Goal: Share content: Share content

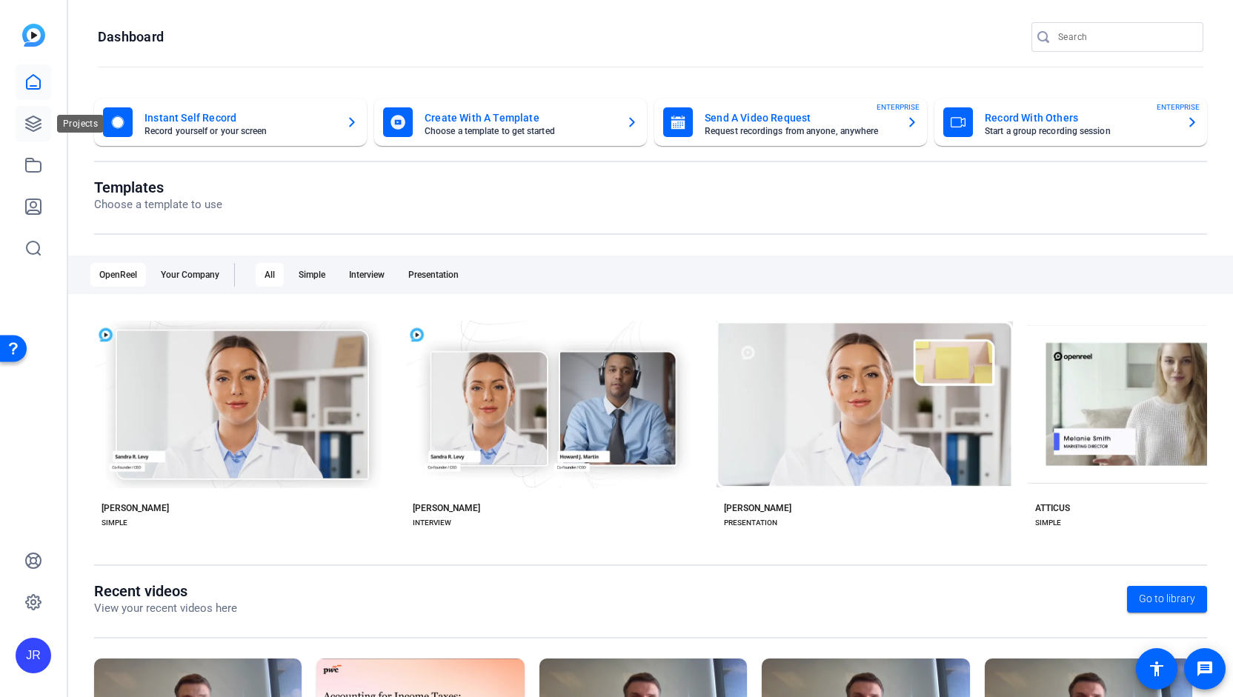
click at [33, 130] on icon at bounding box center [33, 123] width 15 height 15
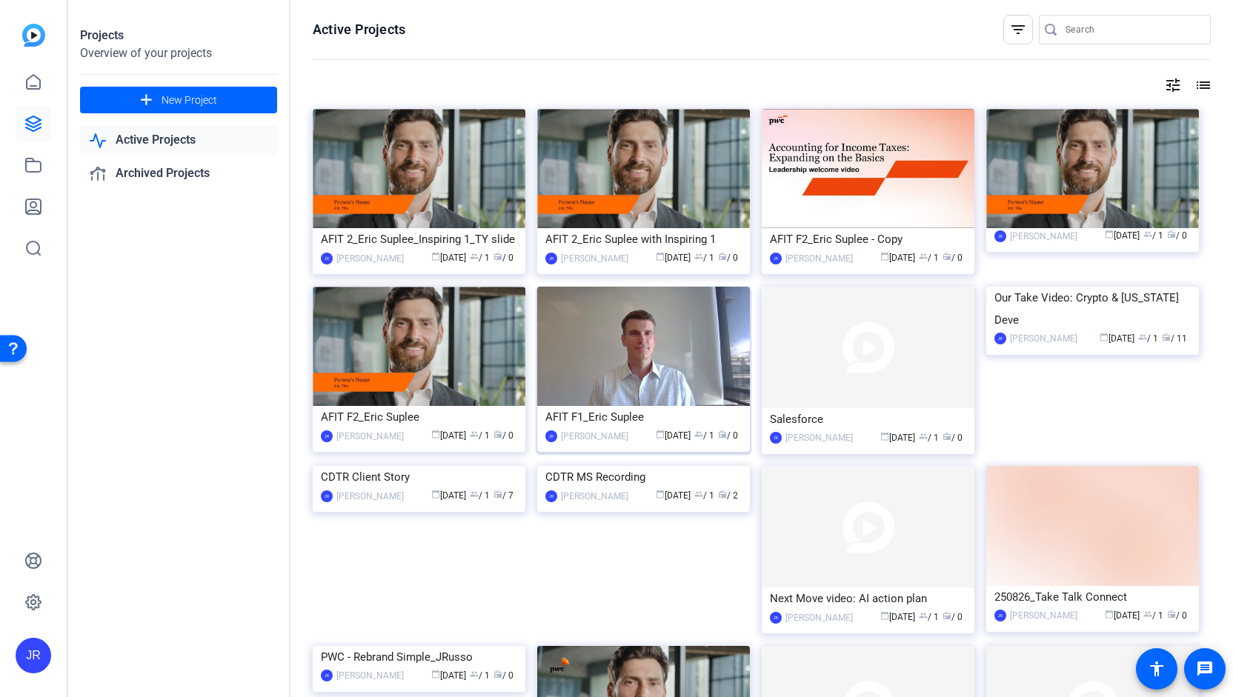
click at [617, 414] on div "AFIT F1_Eric Suplee" at bounding box center [643, 417] width 196 height 22
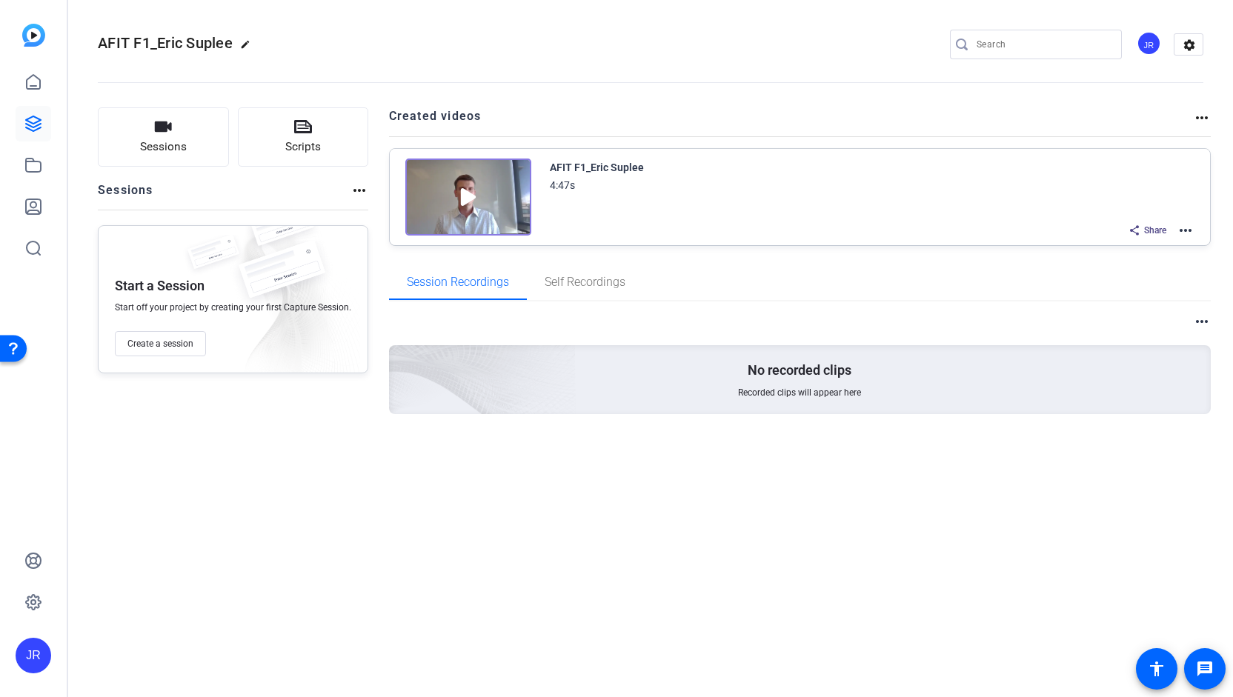
click at [1190, 233] on mat-icon "more_horiz" at bounding box center [1186, 231] width 18 height 18
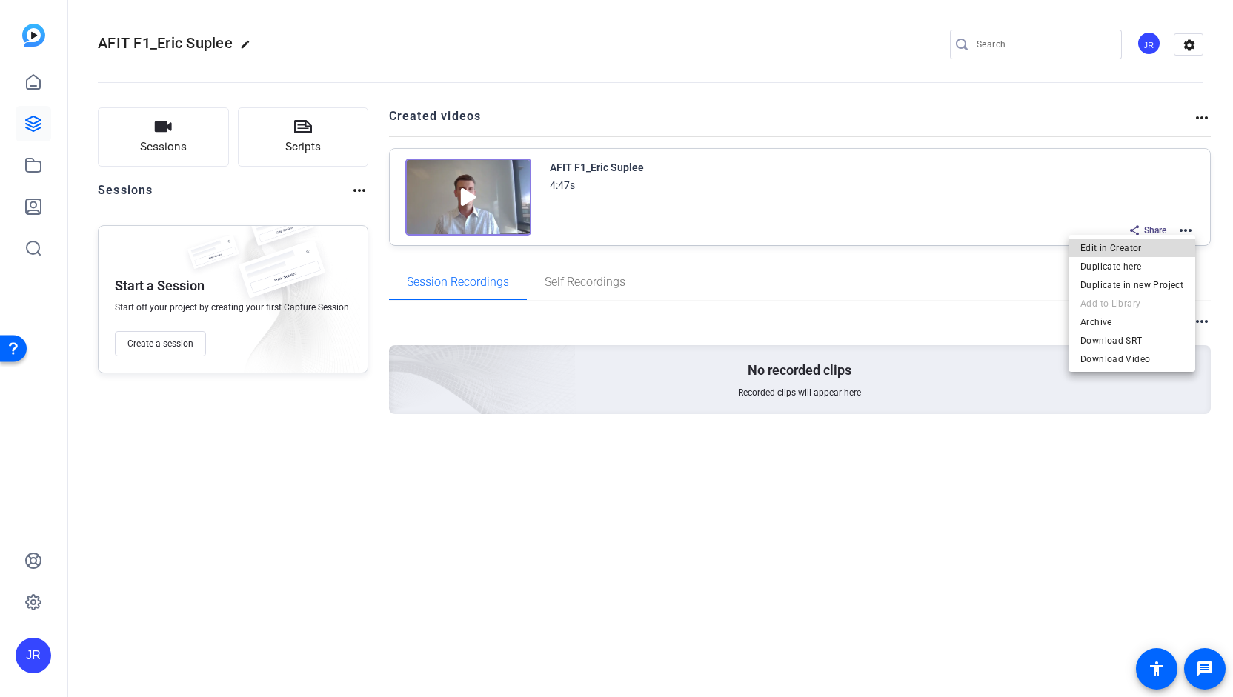
click at [1146, 248] on span "Edit in Creator" at bounding box center [1132, 248] width 103 height 18
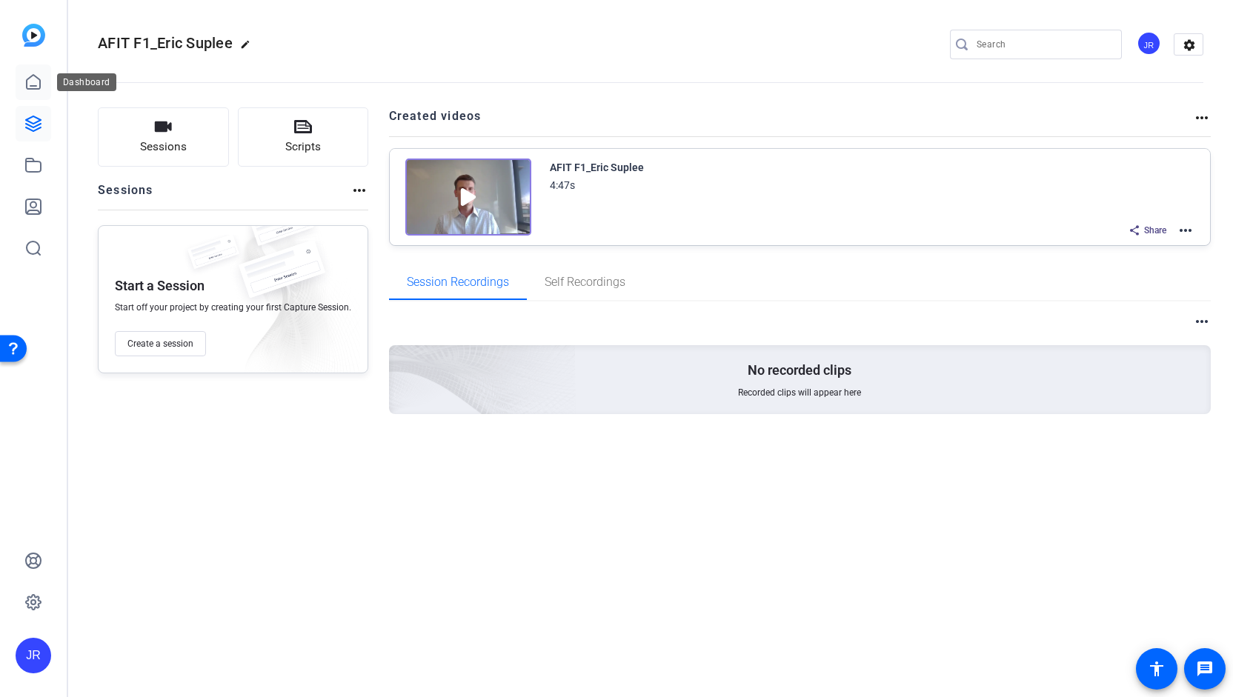
click at [36, 75] on icon at bounding box center [33, 82] width 18 height 18
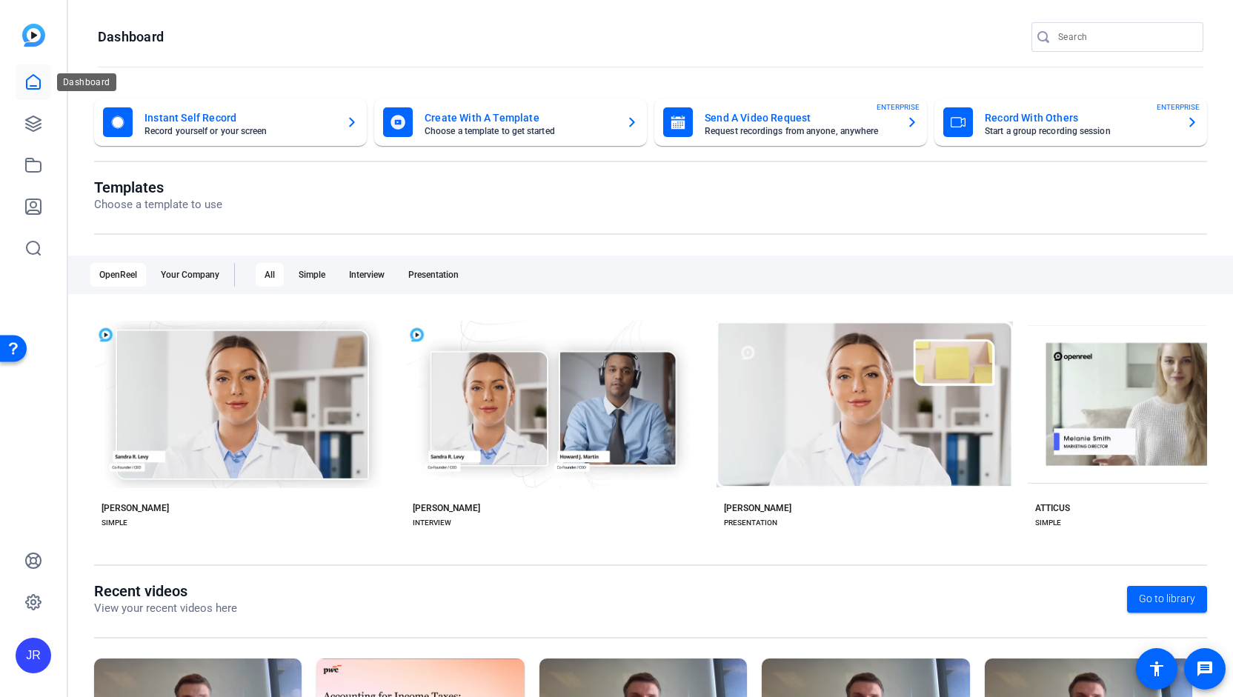
click at [37, 75] on icon at bounding box center [33, 82] width 18 height 18
click at [25, 121] on icon at bounding box center [33, 124] width 18 height 18
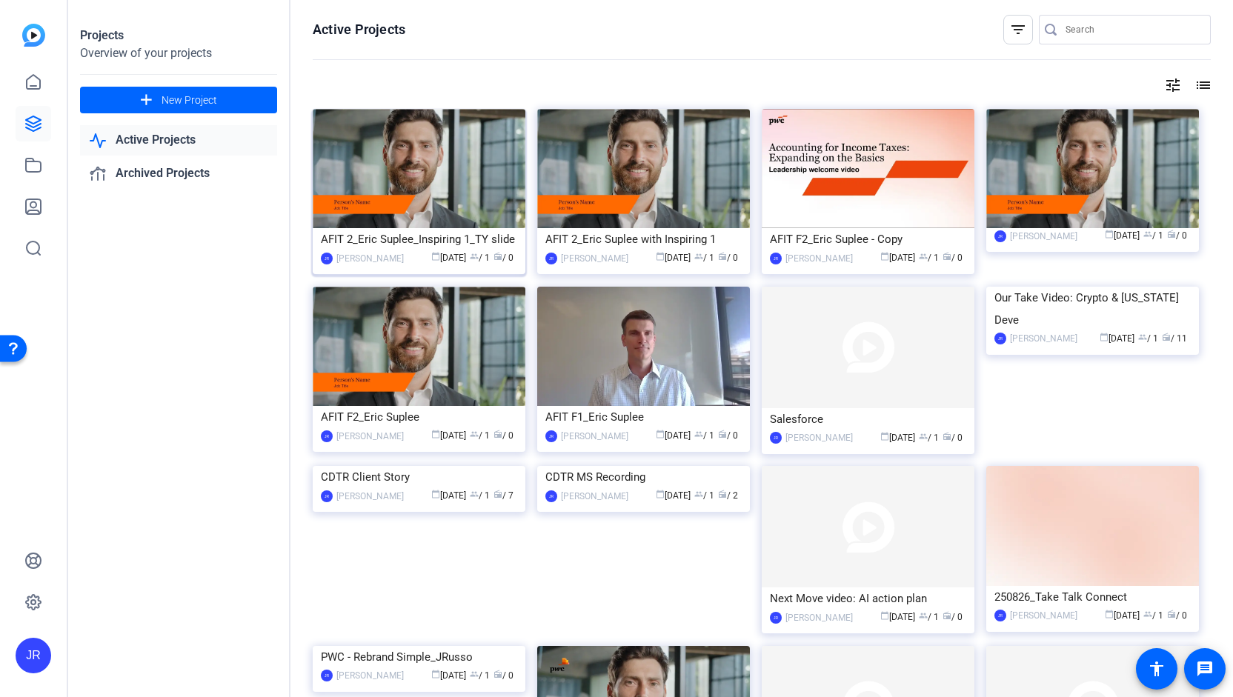
click at [406, 238] on div "AFIT 2_Eric Suplee_Inspiring 1_TY slide" at bounding box center [419, 239] width 196 height 22
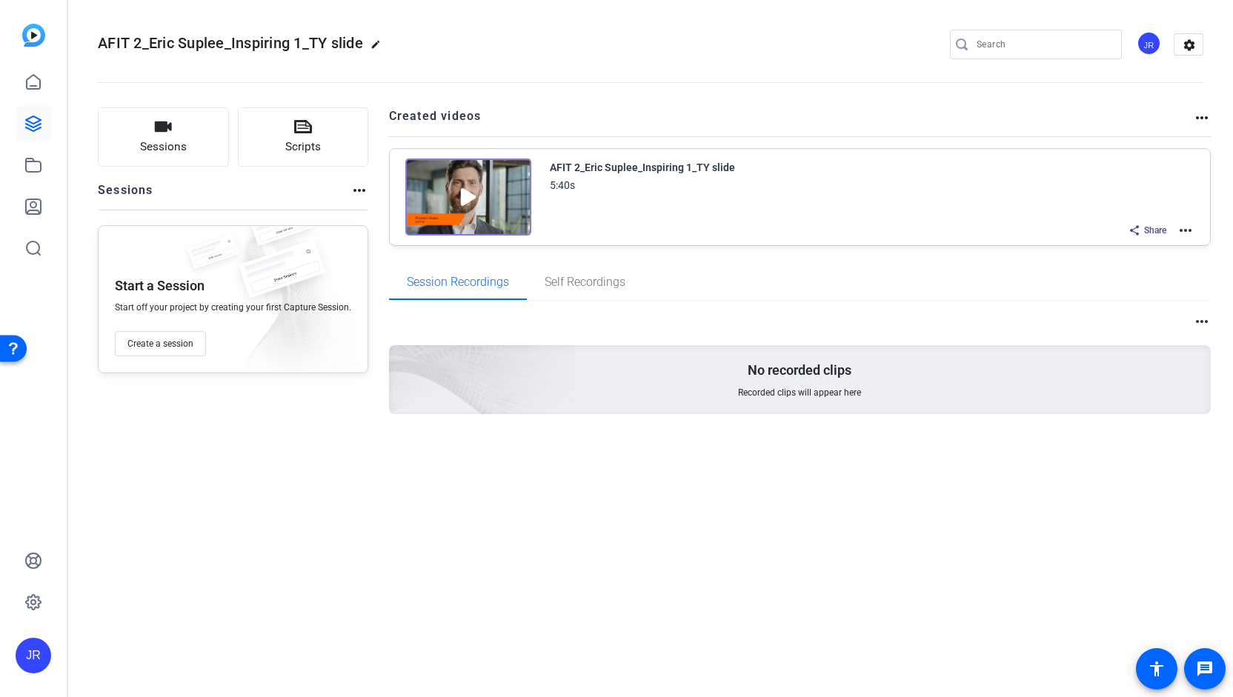
click at [479, 206] on img at bounding box center [468, 197] width 126 height 77
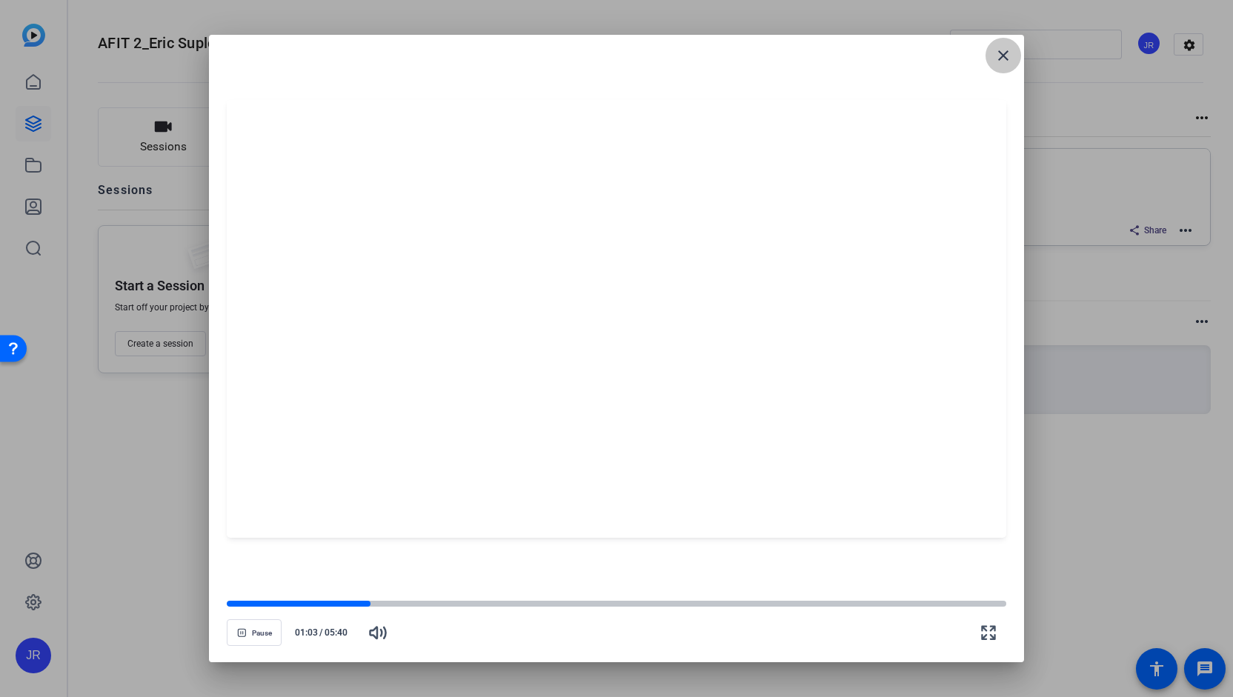
click at [1018, 58] on span at bounding box center [1004, 56] width 36 height 36
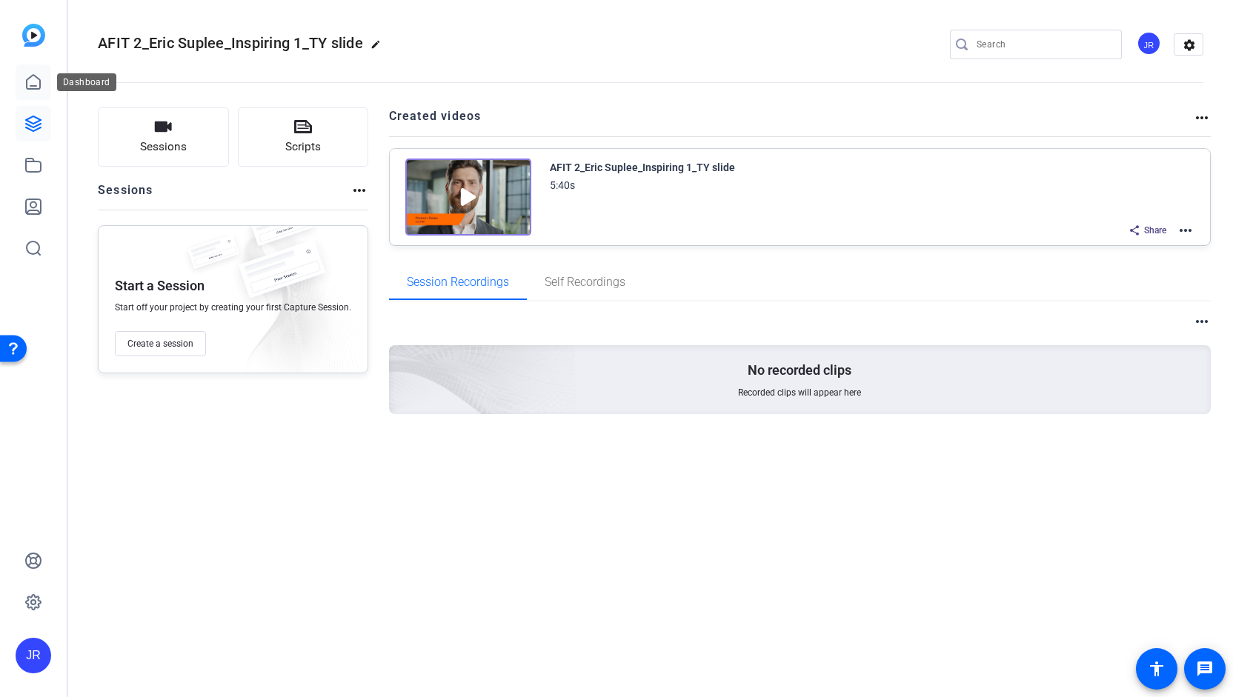
click at [34, 85] on icon at bounding box center [33, 82] width 13 height 14
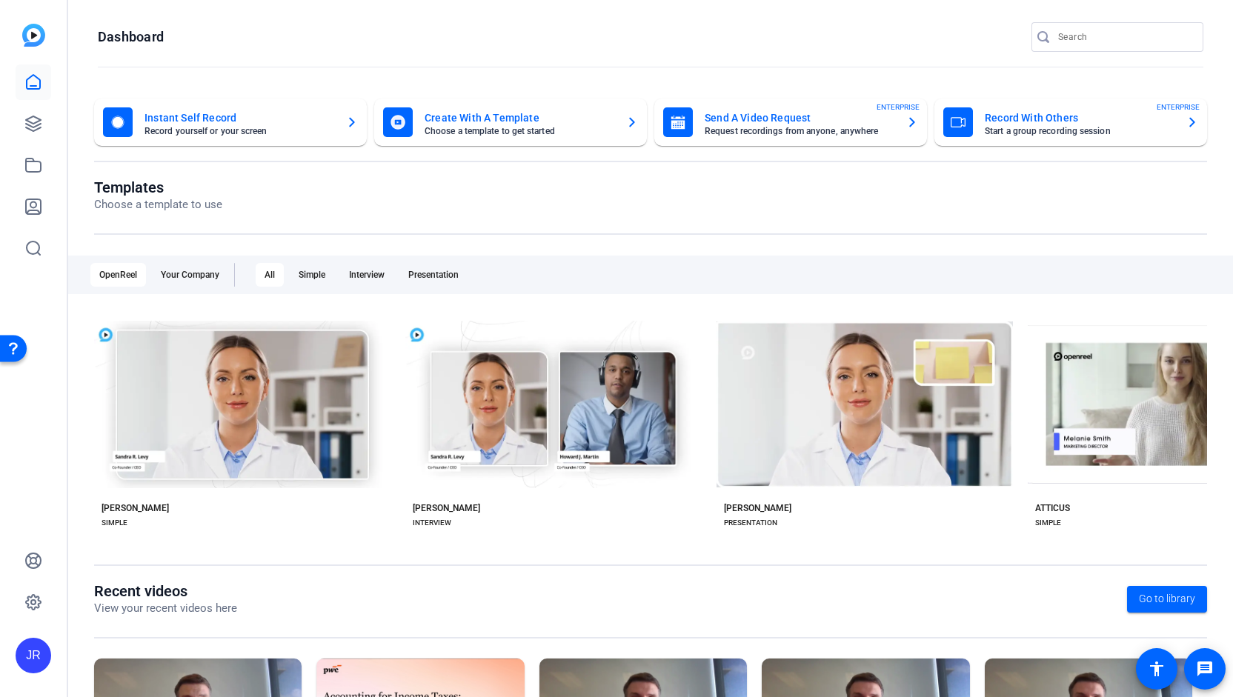
click at [491, 113] on mat-card-title "Create With A Template" at bounding box center [520, 118] width 190 height 18
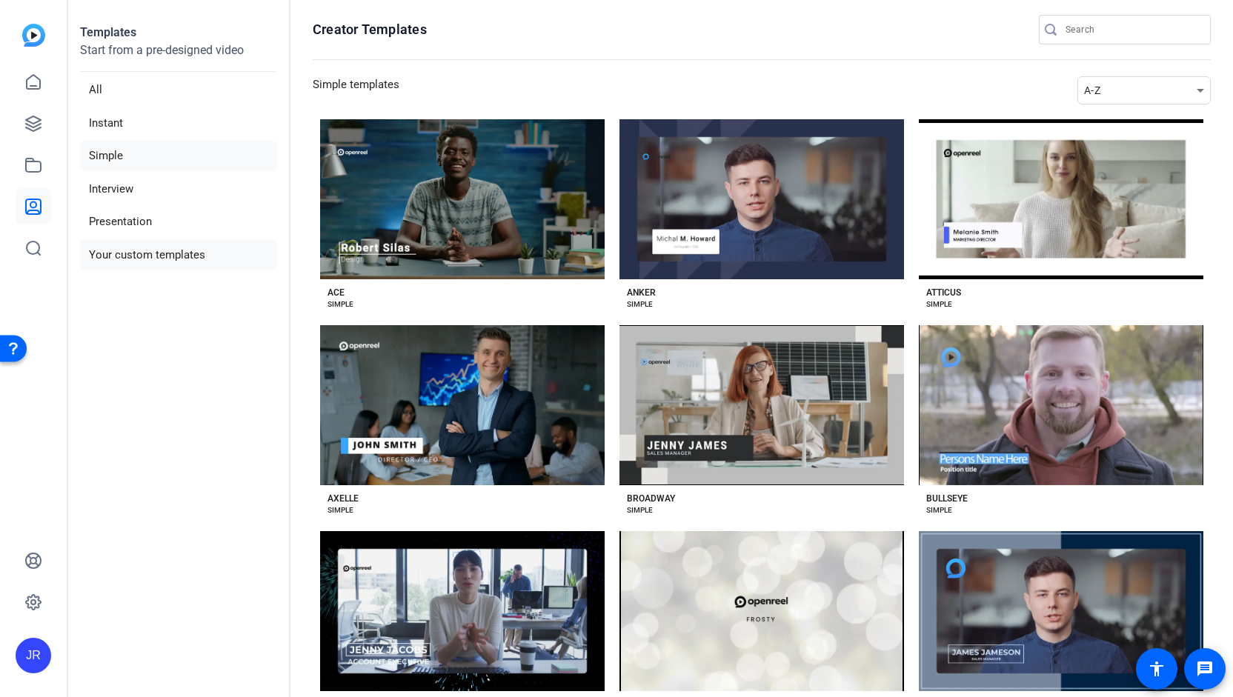
click at [148, 251] on li "Your custom templates" at bounding box center [178, 255] width 197 height 30
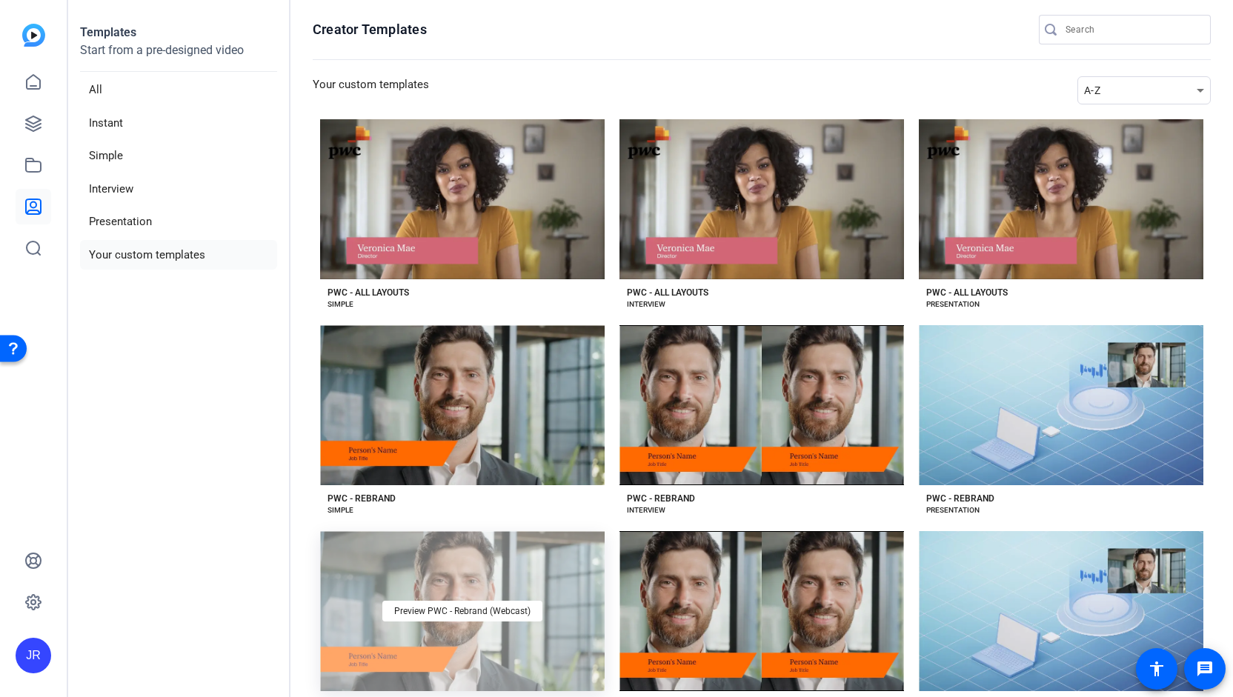
click at [403, 558] on div "Preview PWC - Rebrand (Webcast)" at bounding box center [462, 611] width 285 height 160
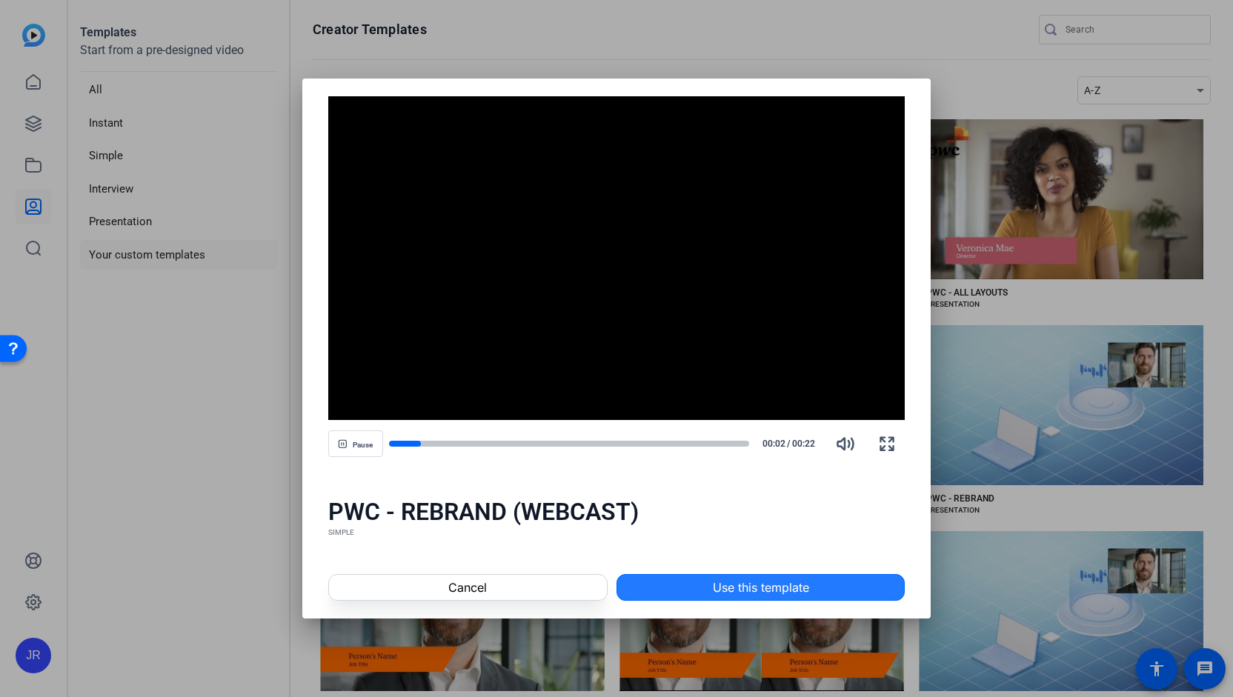
click at [713, 591] on span "Use this template" at bounding box center [761, 588] width 96 height 18
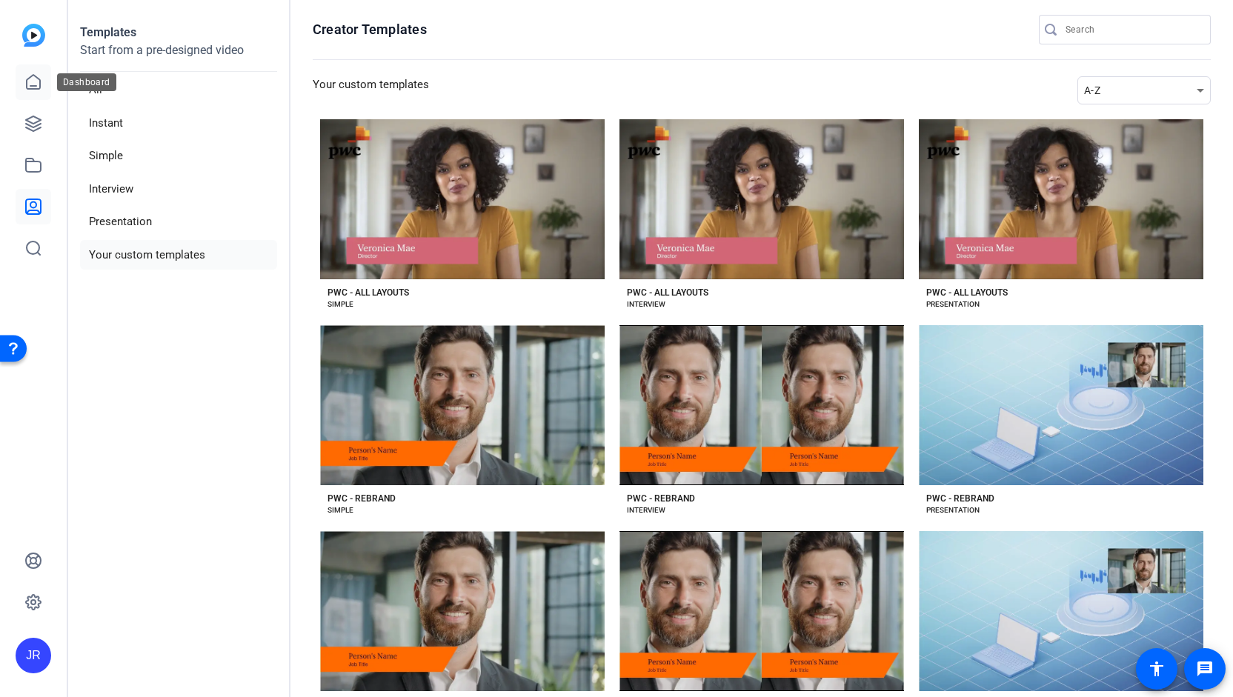
click at [33, 89] on icon at bounding box center [33, 82] width 13 height 14
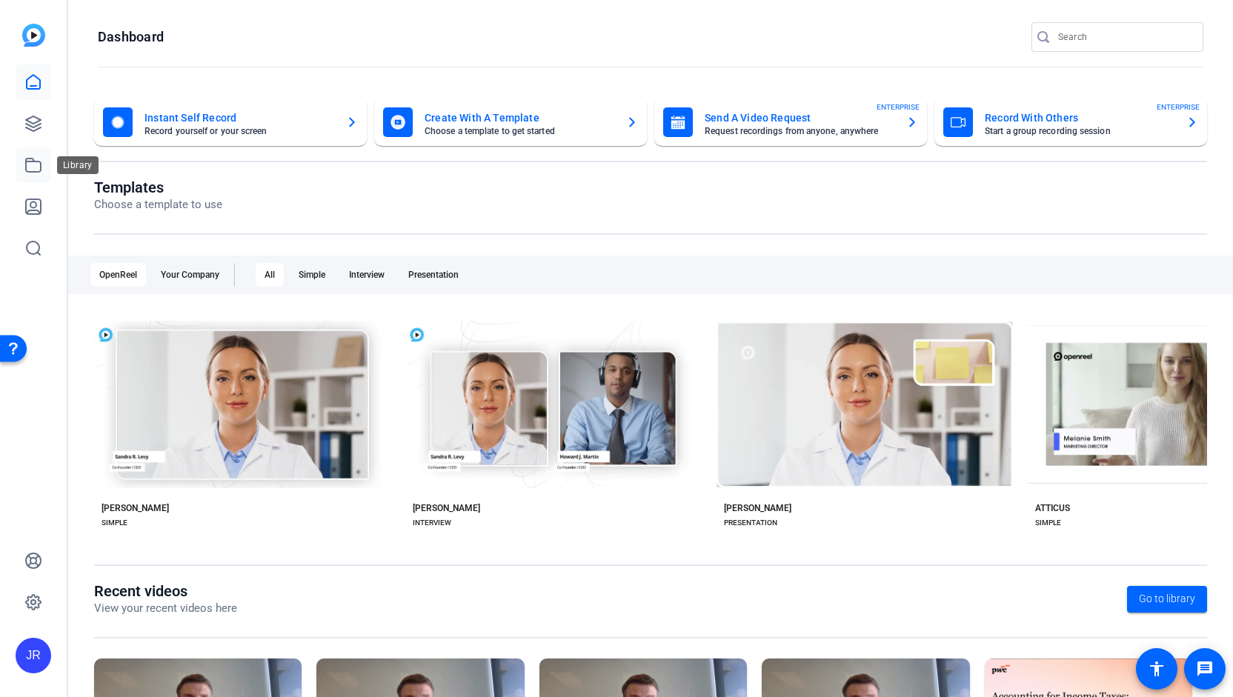
click at [39, 169] on icon at bounding box center [33, 165] width 18 height 18
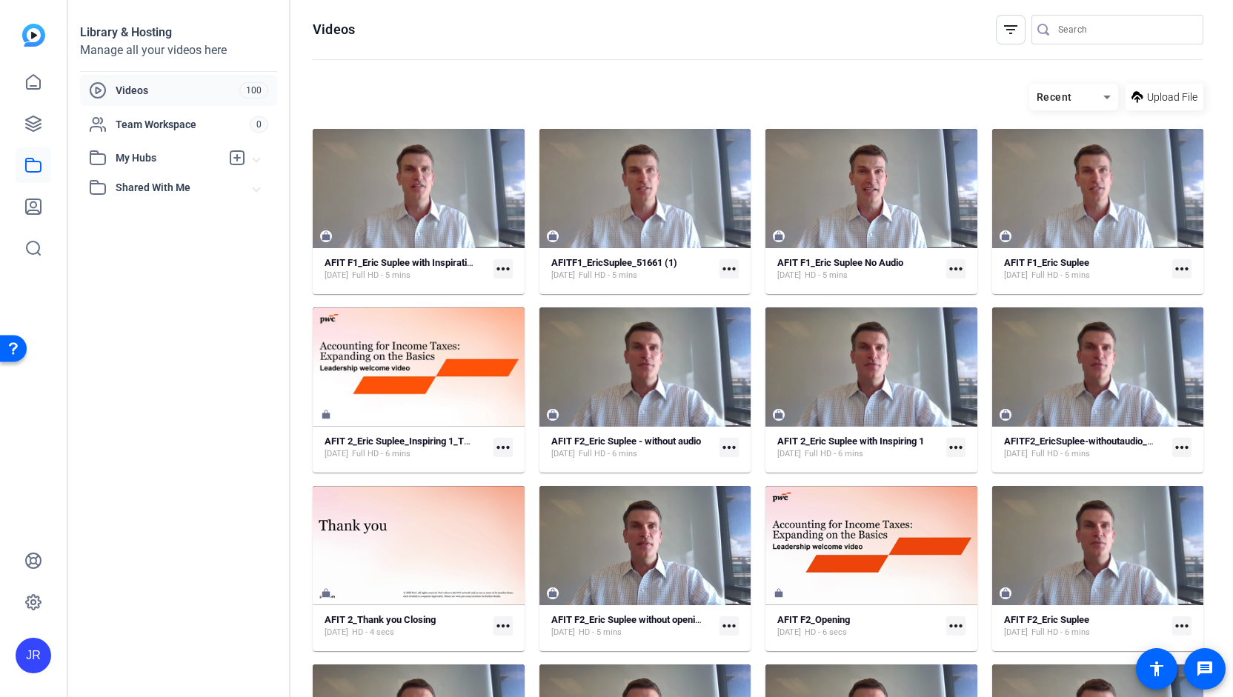
click at [500, 269] on mat-icon "more_horiz" at bounding box center [503, 268] width 19 height 19
click at [516, 286] on span "Edit in Creator" at bounding box center [534, 291] width 62 height 18
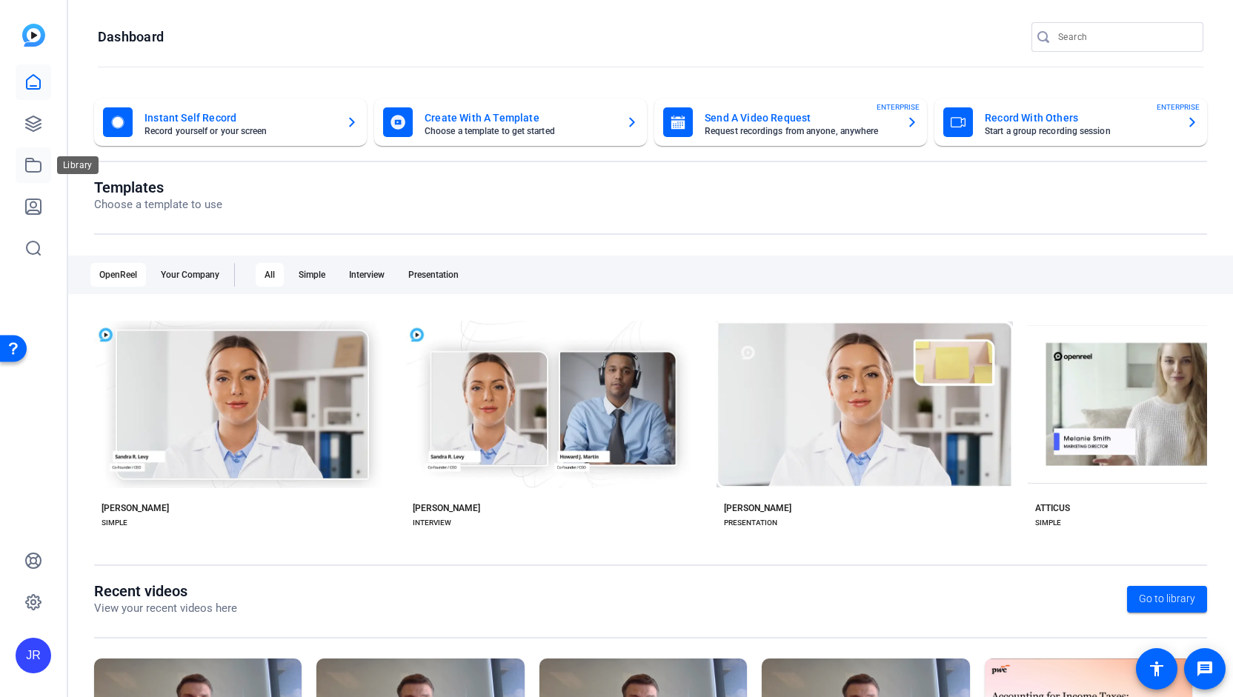
click at [42, 170] on link at bounding box center [34, 165] width 36 height 36
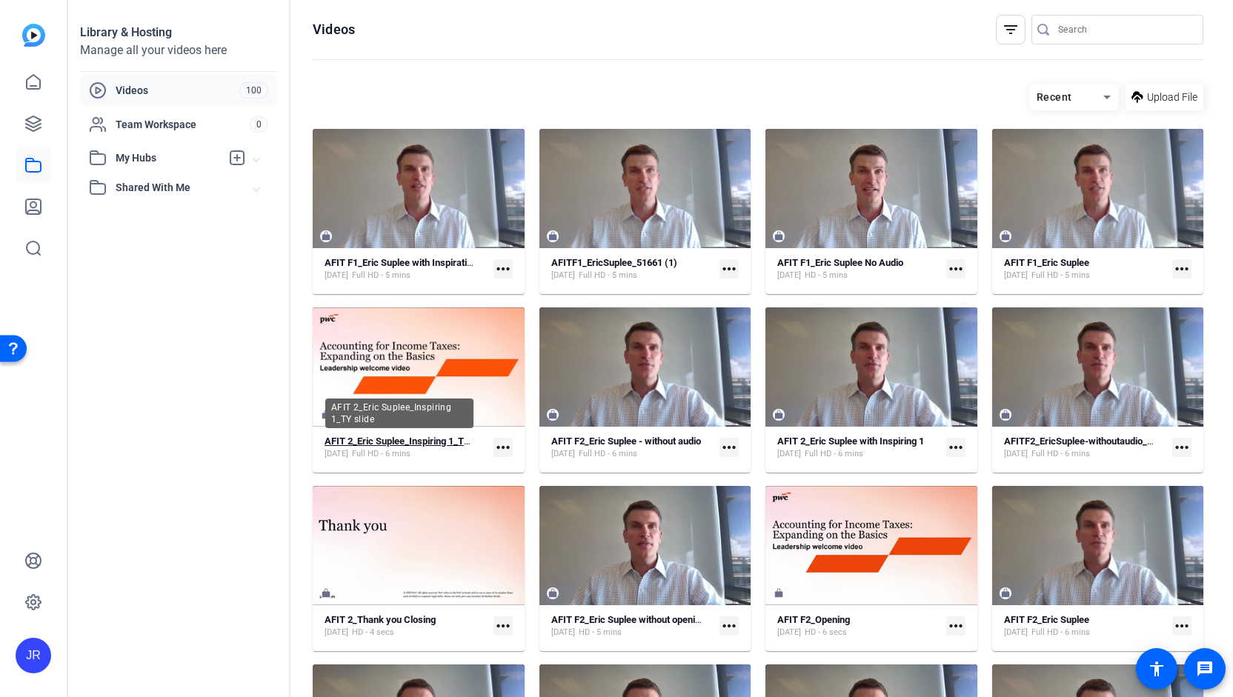
click at [406, 439] on strong "AFIT 2_Eric Suplee_Inspiring 1_TY slide" at bounding box center [408, 441] width 167 height 11
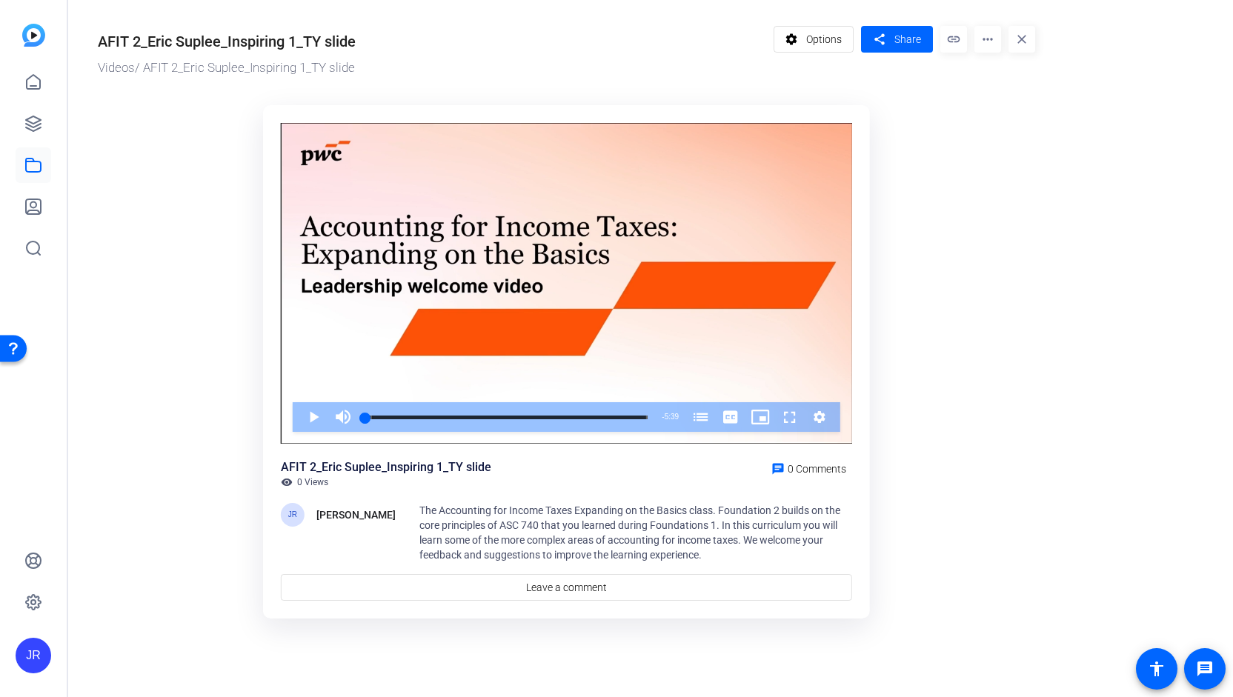
click at [992, 39] on mat-icon "more_horiz" at bounding box center [988, 39] width 27 height 27
click at [1002, 81] on span "Edit in Creator" at bounding box center [1017, 85] width 62 height 18
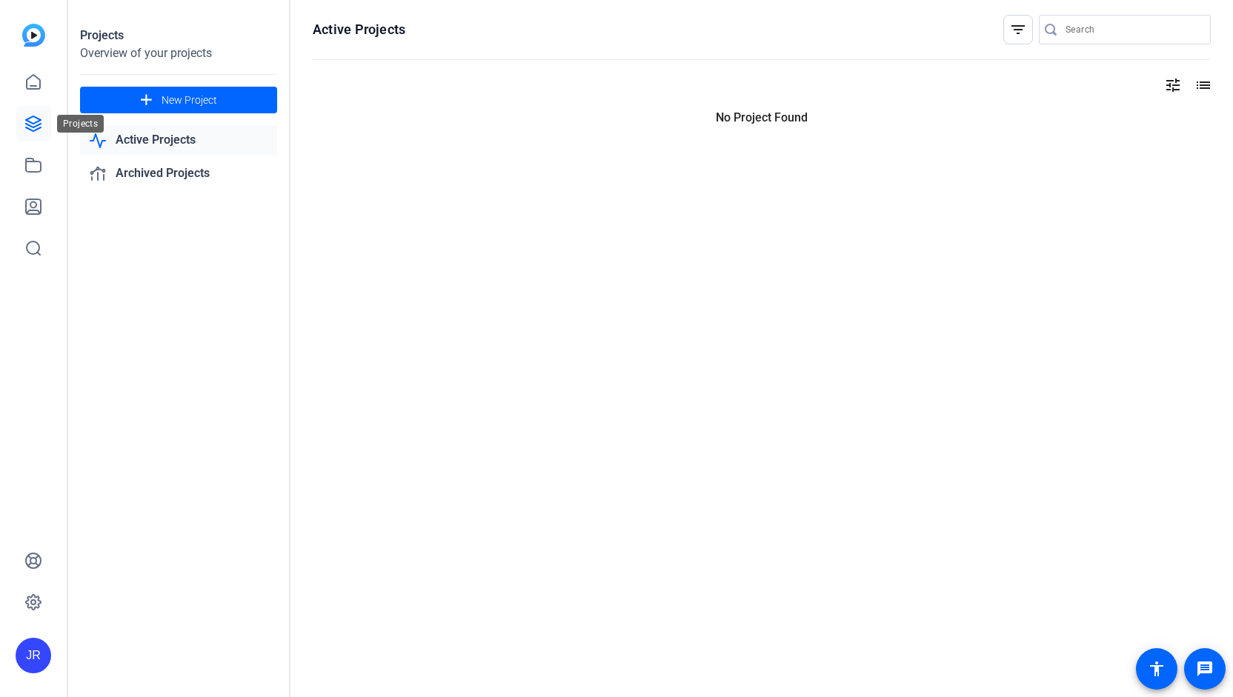
click at [33, 125] on mat-icon at bounding box center [33, 124] width 18 height 18
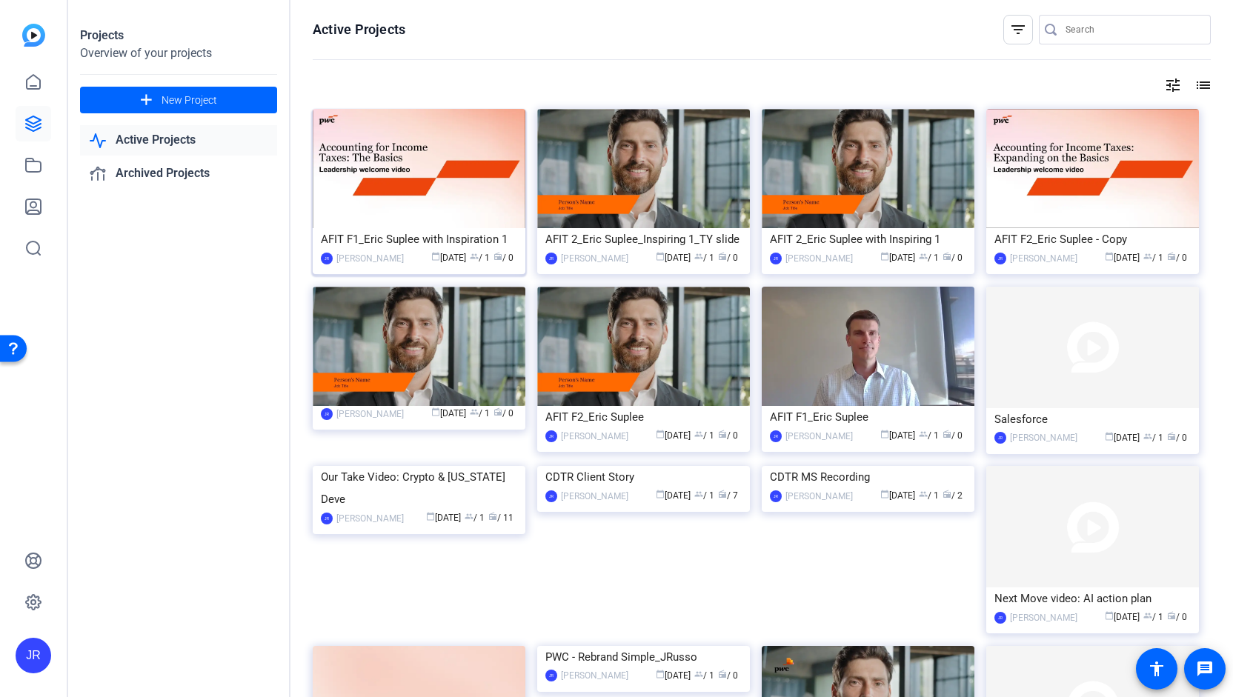
click at [482, 238] on div "AFIT F1_Eric Suplee with Inspiration 1" at bounding box center [419, 239] width 196 height 22
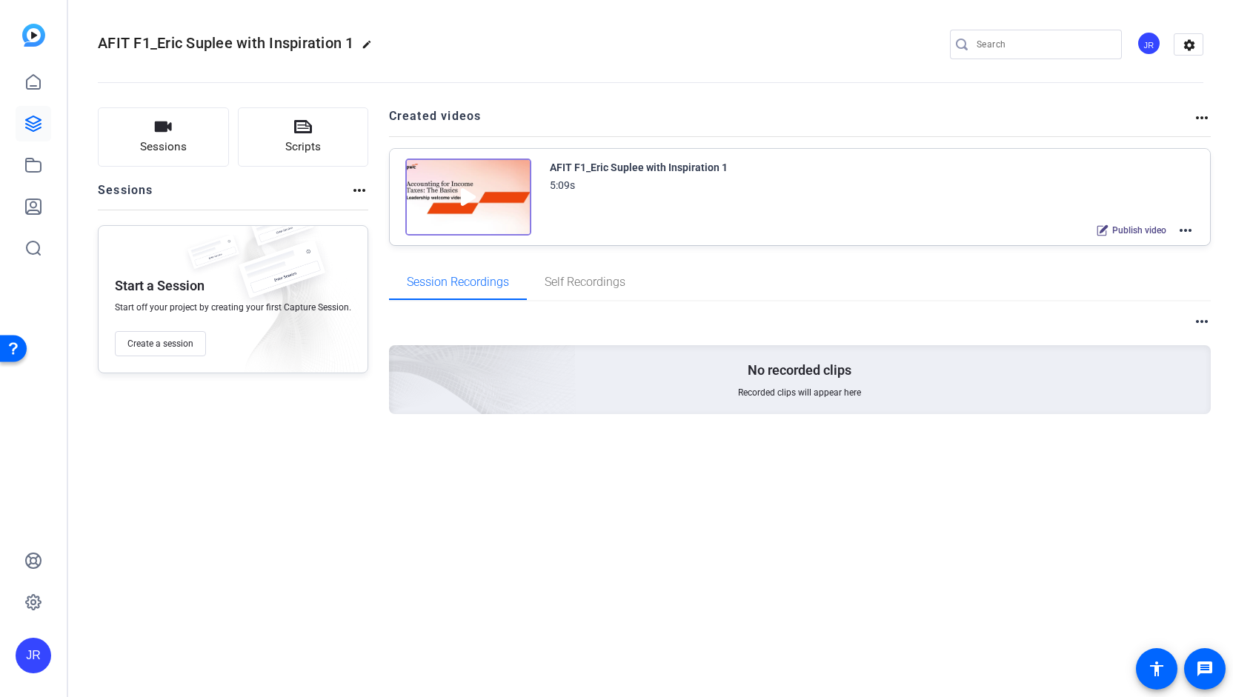
click at [499, 217] on img at bounding box center [468, 197] width 126 height 77
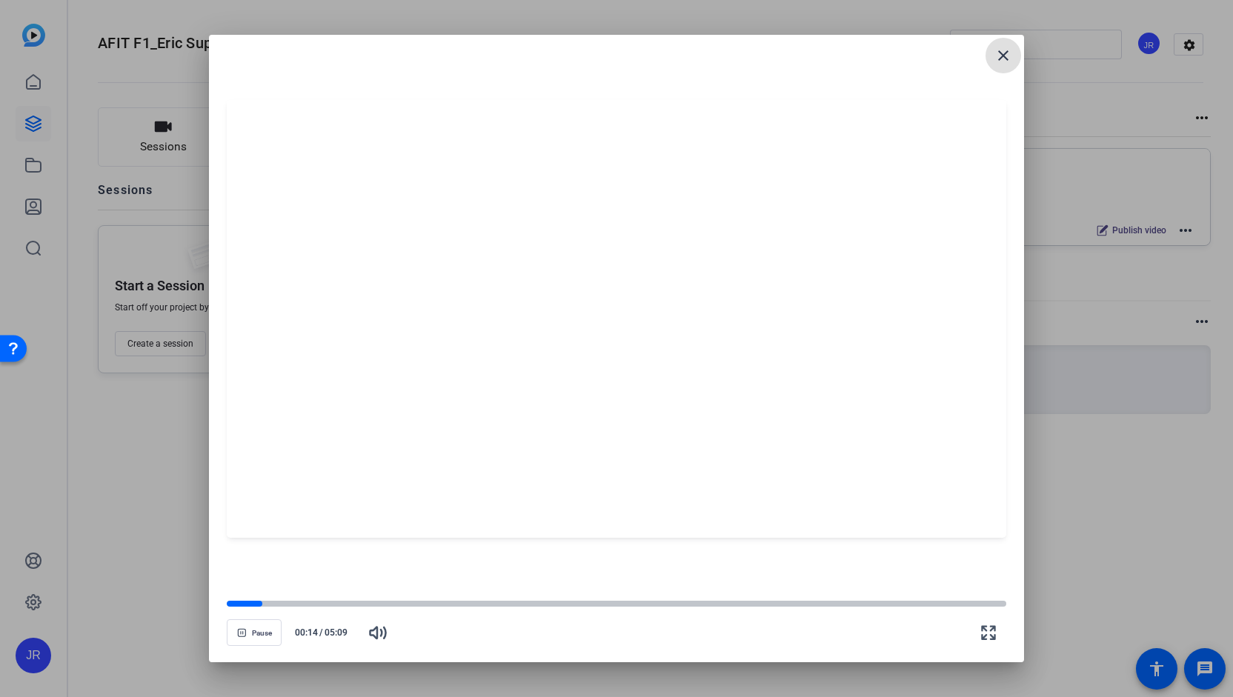
click at [1001, 69] on span at bounding box center [1004, 56] width 36 height 36
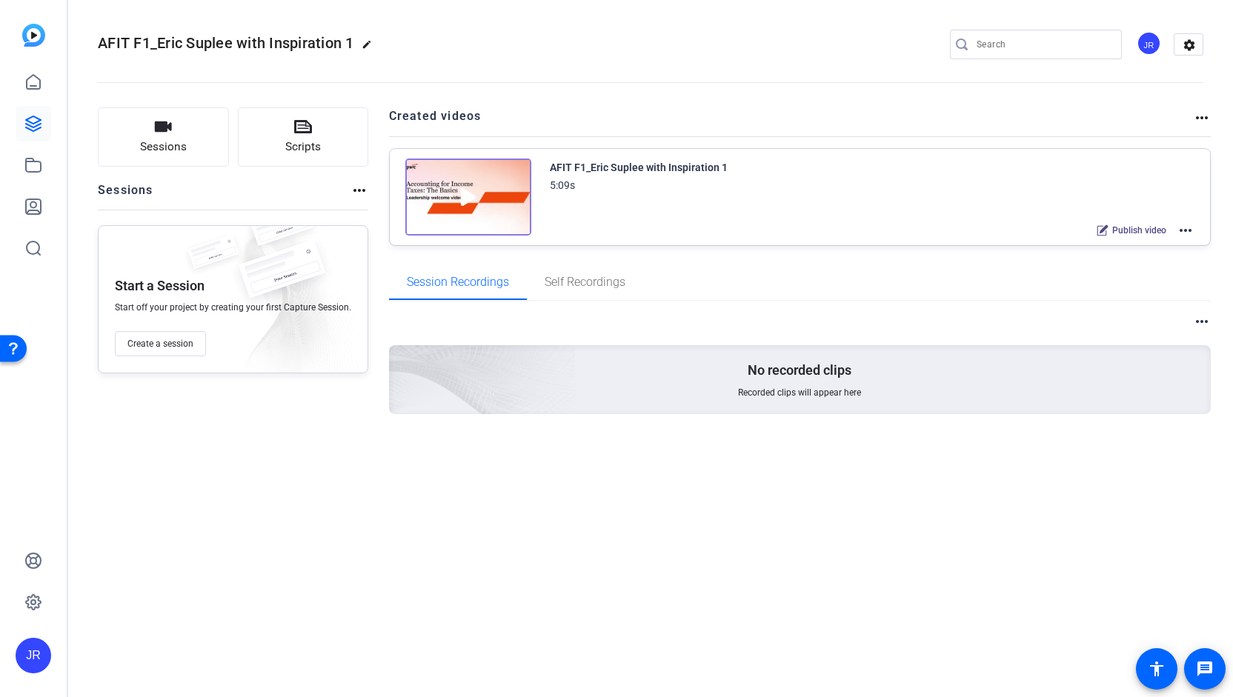
click at [1181, 230] on mat-icon "more_horiz" at bounding box center [1186, 231] width 18 height 18
click at [451, 210] on div at bounding box center [616, 348] width 1233 height 697
click at [1199, 117] on mat-icon "more_horiz" at bounding box center [1202, 118] width 18 height 18
click at [1155, 230] on div at bounding box center [616, 348] width 1233 height 697
click at [1155, 230] on span "Share" at bounding box center [1155, 231] width 22 height 12
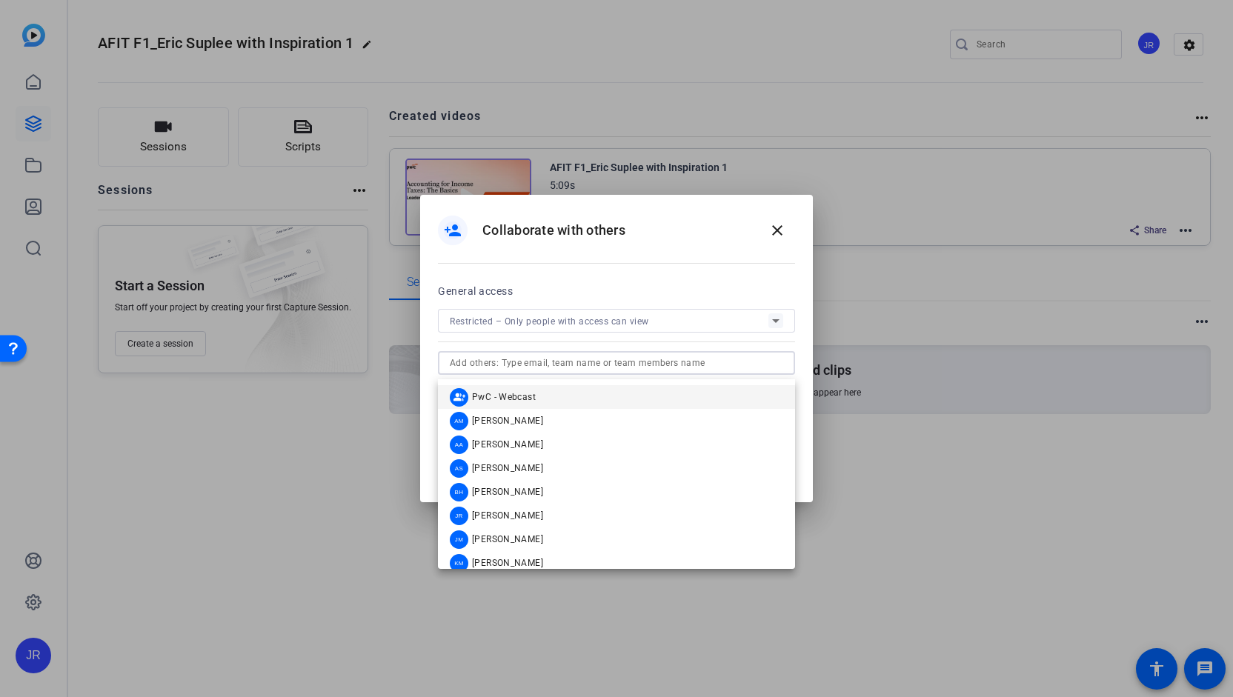
click at [538, 364] on input "text" at bounding box center [617, 363] width 334 height 18
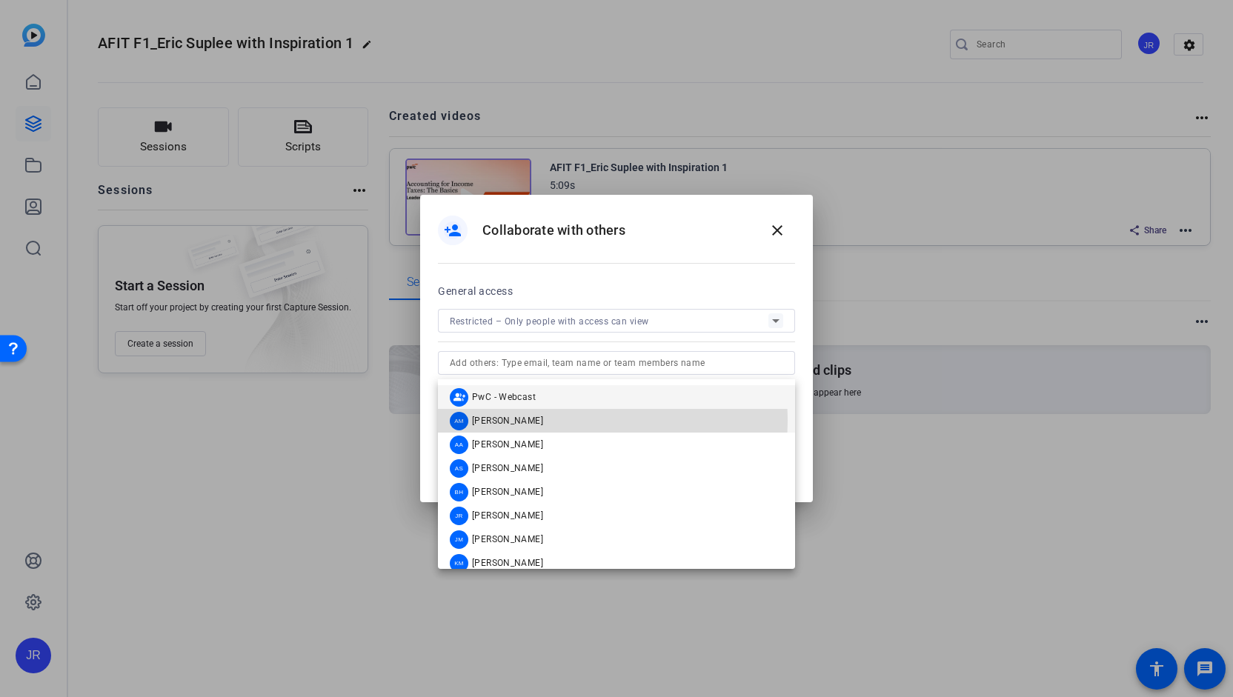
click at [482, 420] on span "Abe Menendez" at bounding box center [507, 421] width 71 height 12
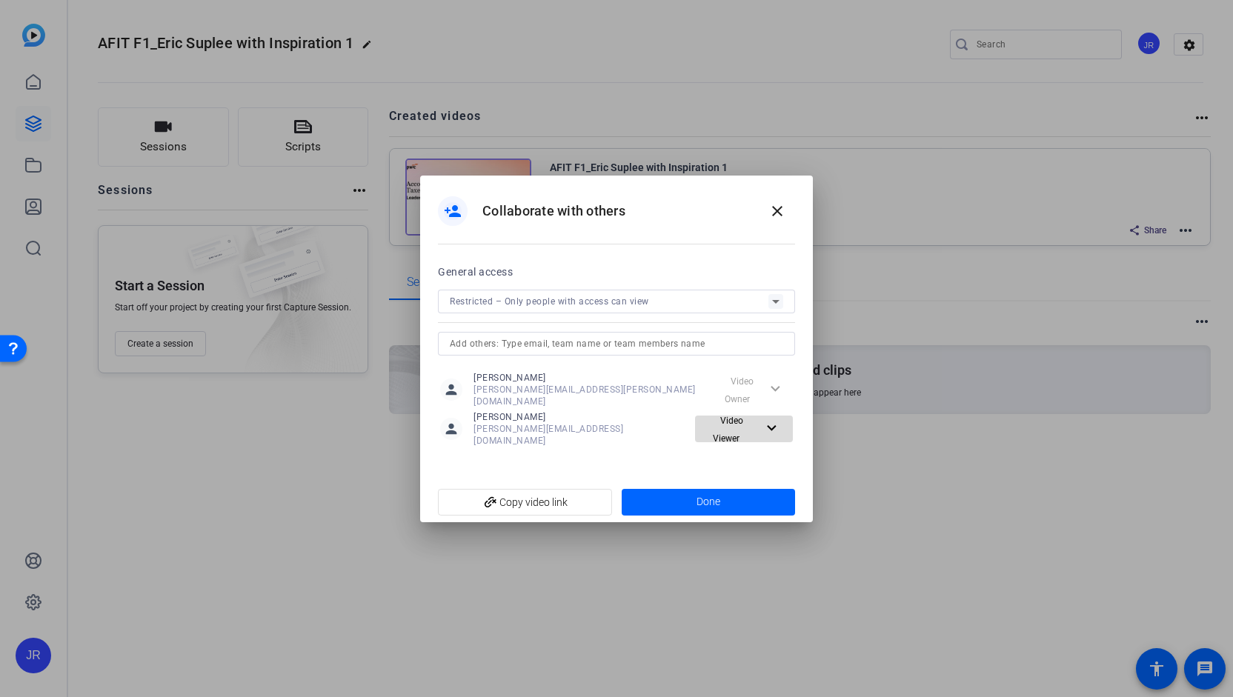
click at [715, 429] on span "Video Viewer" at bounding box center [728, 430] width 30 height 28
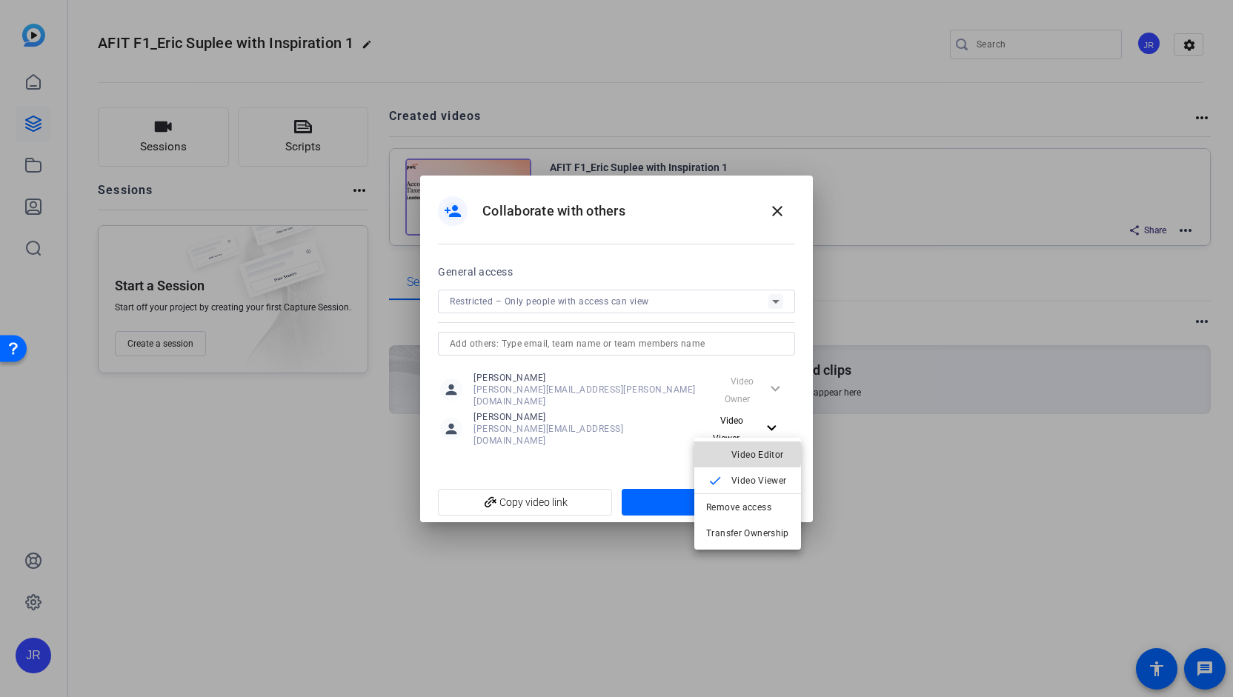
click at [741, 454] on span "Video Editor" at bounding box center [758, 454] width 53 height 10
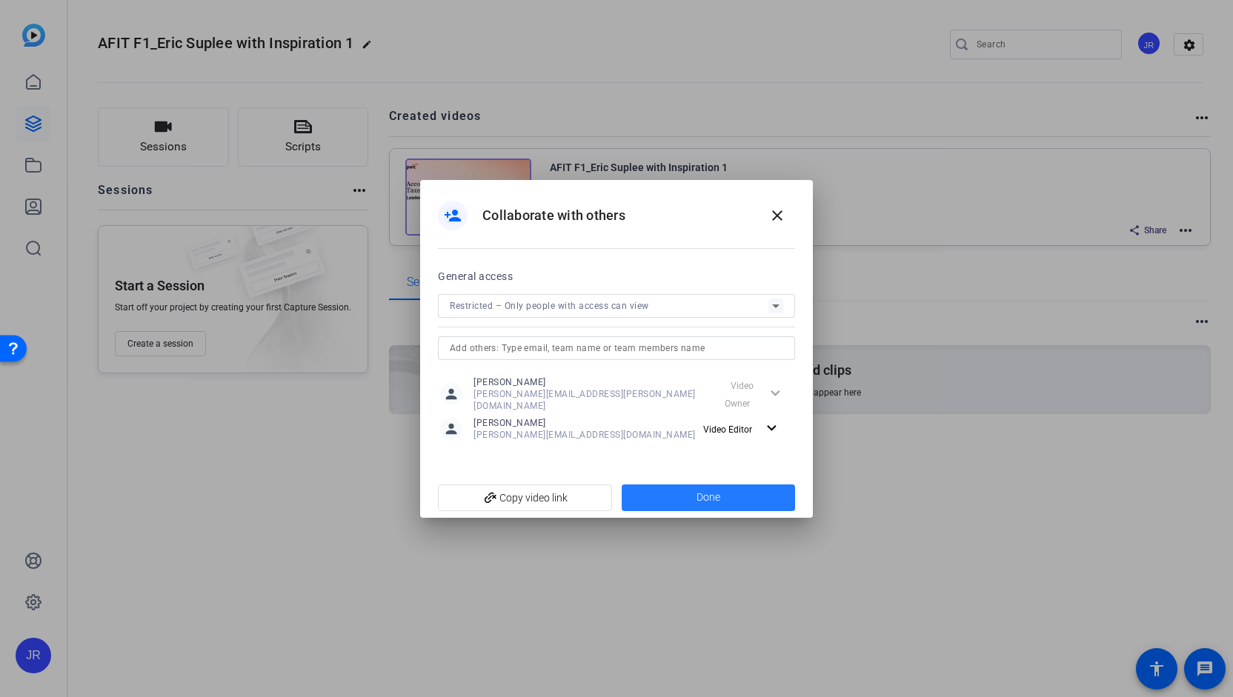
click at [694, 491] on span at bounding box center [709, 498] width 174 height 36
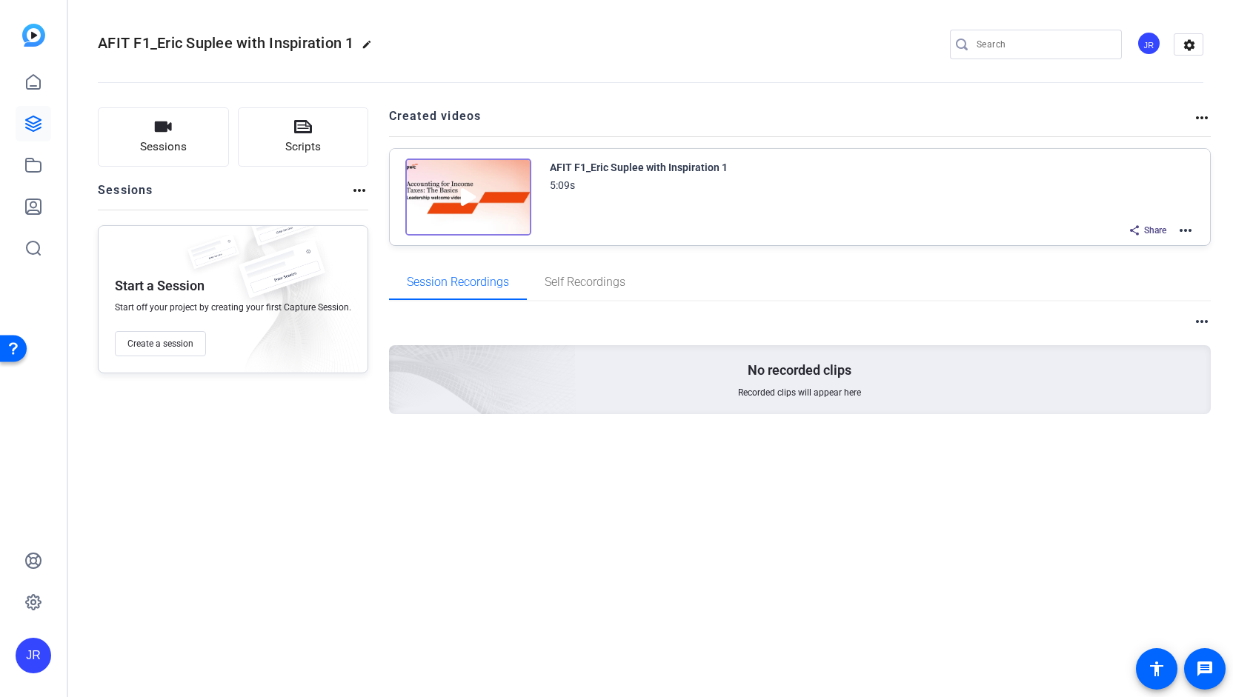
click at [472, 194] on img at bounding box center [468, 197] width 126 height 77
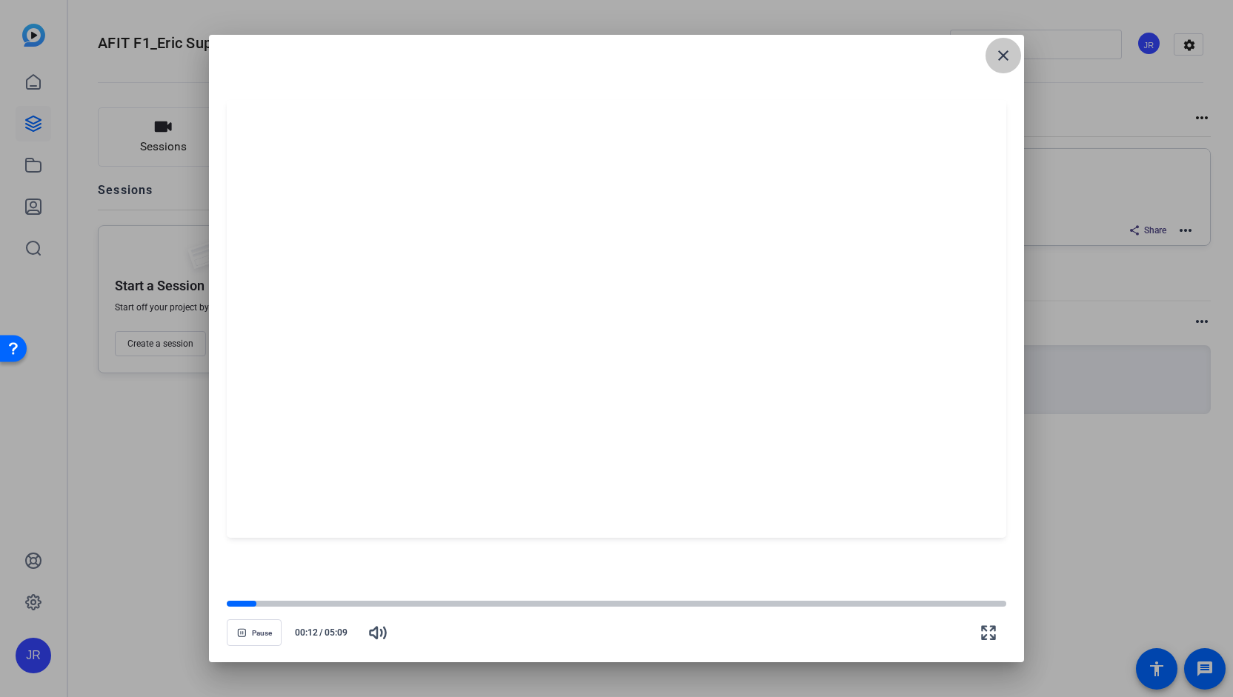
click at [1000, 62] on mat-icon "close" at bounding box center [1004, 56] width 18 height 18
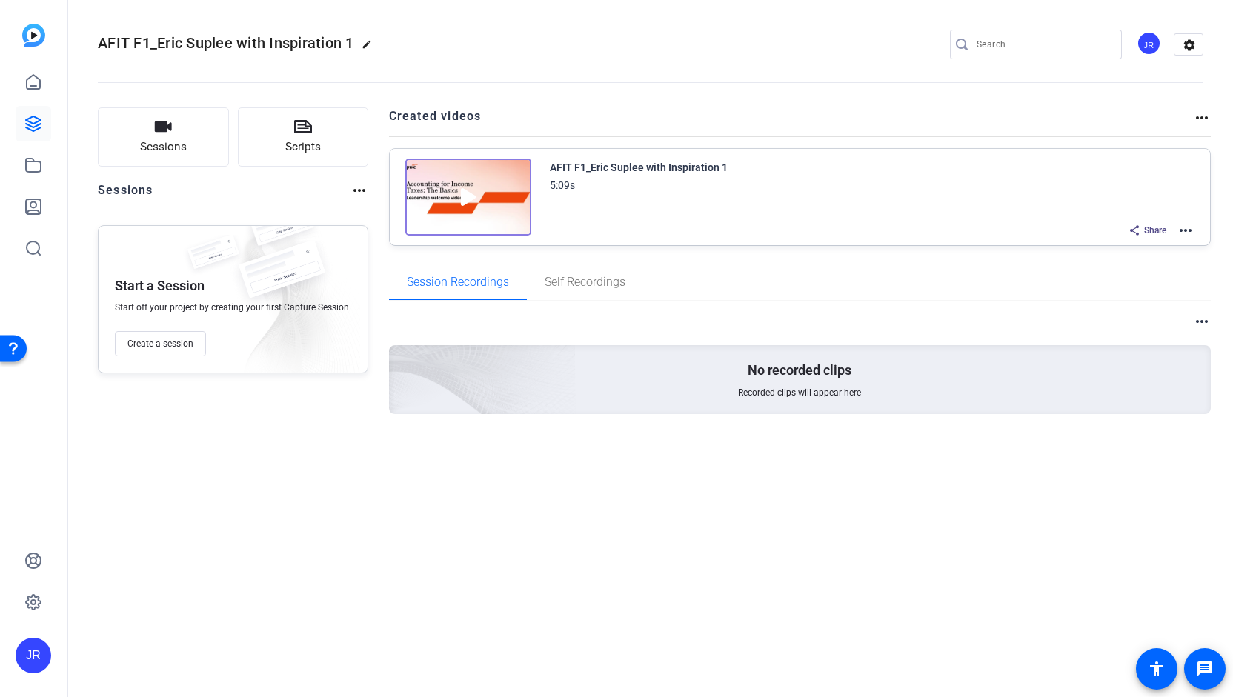
click at [1193, 229] on mat-icon "more_horiz" at bounding box center [1186, 231] width 18 height 18
click at [1112, 285] on span "Duplicate in new Project" at bounding box center [1132, 285] width 103 height 18
click at [1184, 232] on mat-icon "more_horiz" at bounding box center [1186, 231] width 18 height 18
click at [1144, 250] on span "Edit in Creator" at bounding box center [1132, 248] width 103 height 18
